Goal: Information Seeking & Learning: Learn about a topic

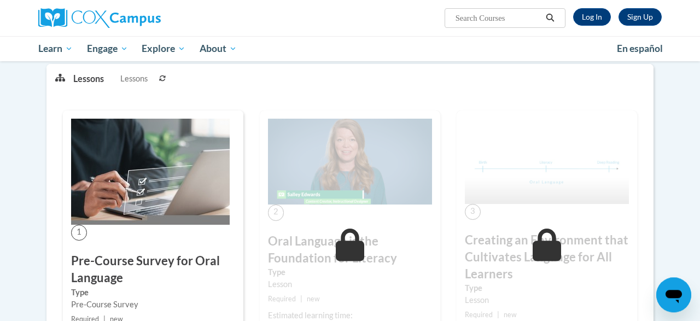
scroll to position [165, 0]
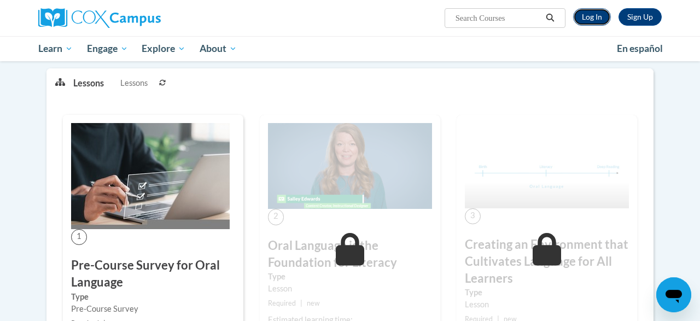
click at [597, 13] on link "Log In" at bounding box center [592, 17] width 38 height 18
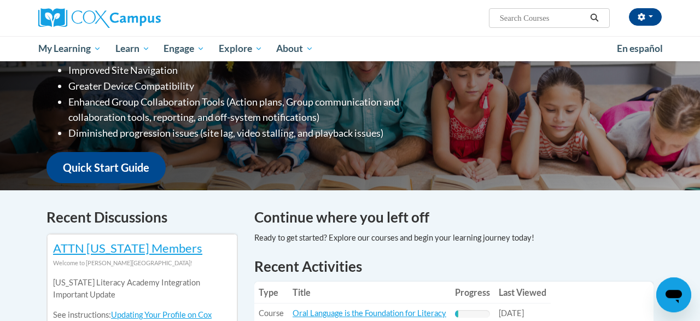
scroll to position [388, 0]
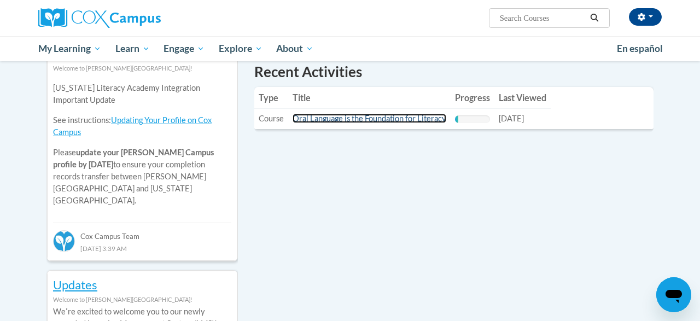
click at [349, 118] on link "Oral Language is the Foundation for Literacy" at bounding box center [370, 118] width 154 height 9
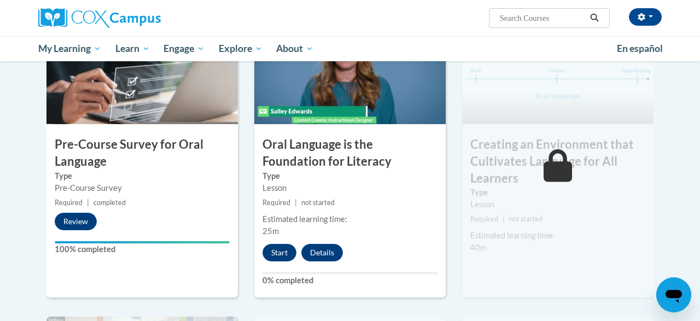
scroll to position [293, 0]
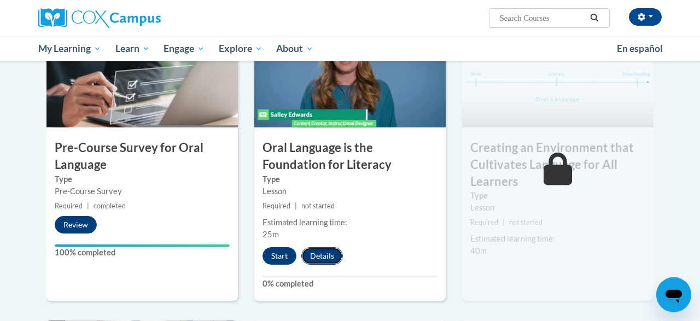
click at [326, 252] on button "Details" at bounding box center [322, 256] width 42 height 18
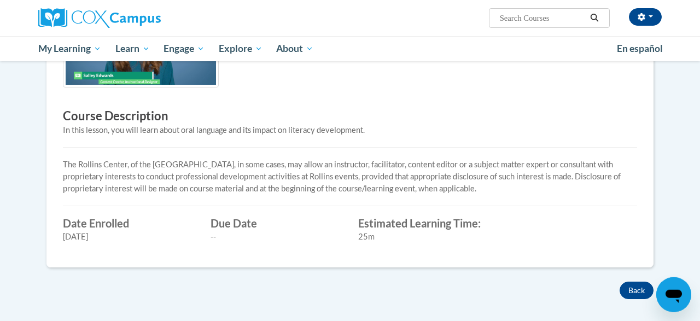
scroll to position [309, 0]
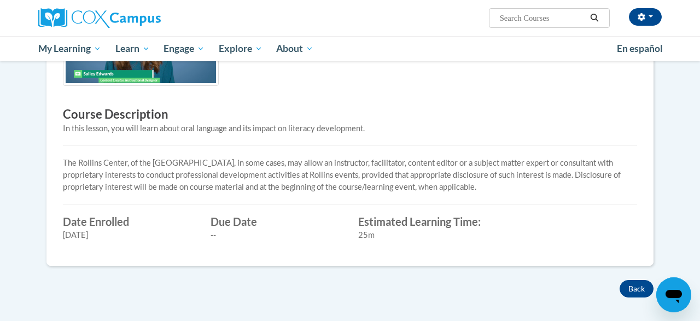
click at [293, 184] on p "The Rollins Center, of the [GEOGRAPHIC_DATA], in some cases, may allow an instr…" at bounding box center [350, 175] width 574 height 36
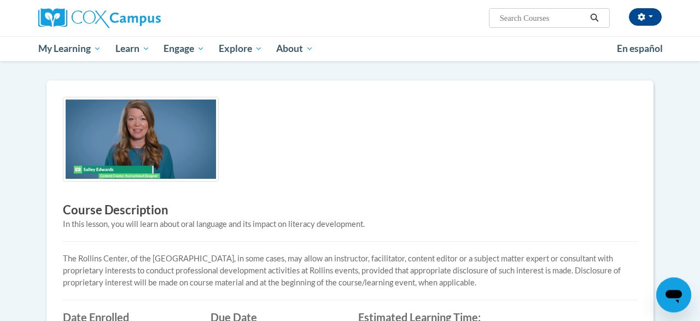
scroll to position [209, 0]
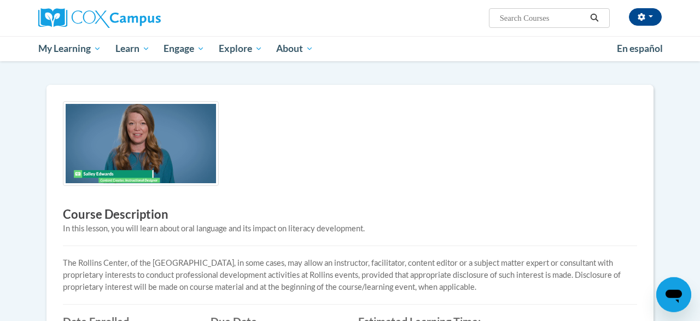
click at [57, 160] on div "Course Description In this lesson, you will learn about oral language and its i…" at bounding box center [350, 225] width 591 height 248
click at [156, 149] on img at bounding box center [141, 143] width 156 height 85
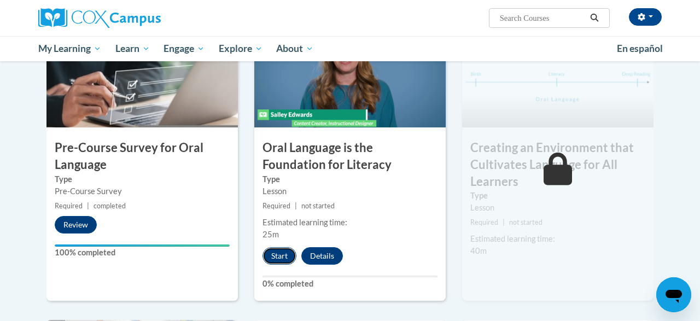
click at [285, 251] on button "Start" at bounding box center [280, 256] width 34 height 18
